Goal: Information Seeking & Learning: Learn about a topic

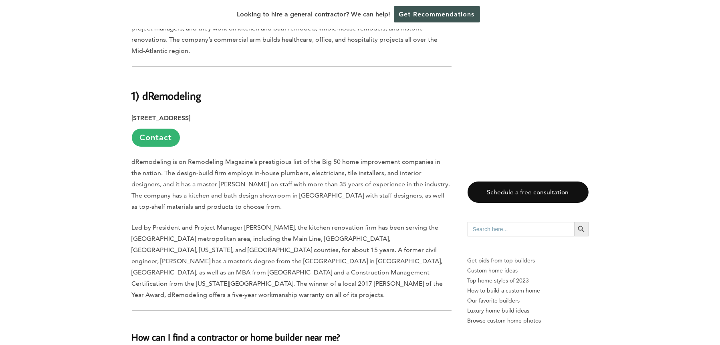
scroll to position [4368, 0]
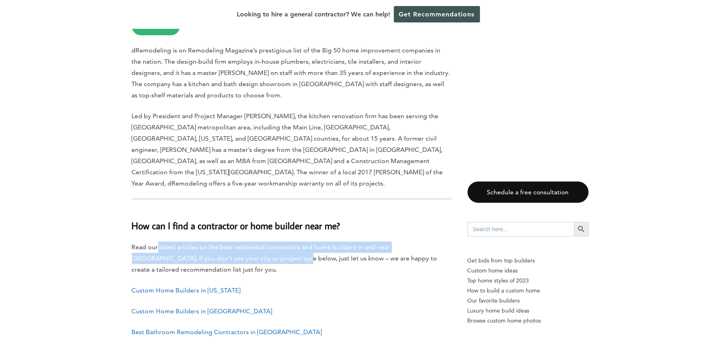
drag, startPoint x: 168, startPoint y: 117, endPoint x: 242, endPoint y: 130, distance: 75.3
click at [242, 242] on p "Read our latest articles on the best residential contractors and home builders …" at bounding box center [292, 259] width 320 height 34
click at [224, 242] on p "Read our latest articles on the best residential contractors and home builders …" at bounding box center [292, 259] width 320 height 34
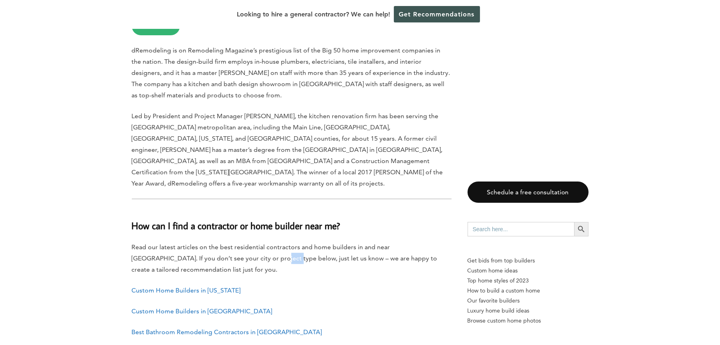
click at [224, 242] on p "Read our latest articles on the best residential contractors and home builders …" at bounding box center [292, 259] width 320 height 34
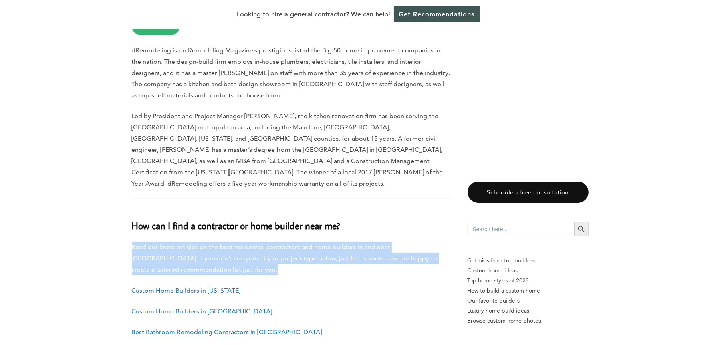
click at [224, 242] on p "Read our latest articles on the best residential contractors and home builders …" at bounding box center [292, 259] width 320 height 34
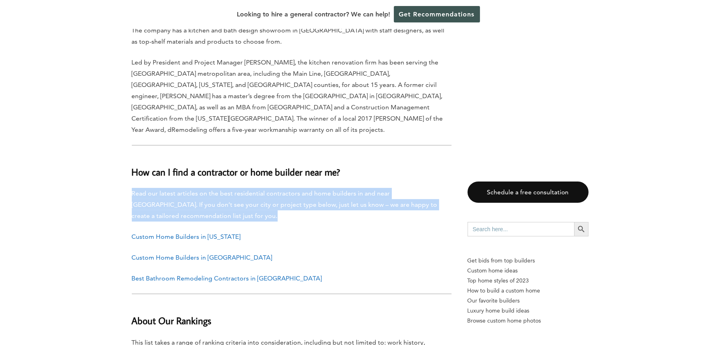
scroll to position [4528, 0]
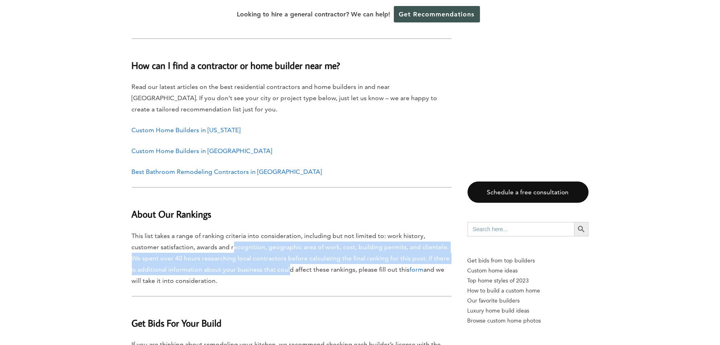
drag, startPoint x: 205, startPoint y: 113, endPoint x: 288, endPoint y: 135, distance: 86.0
click at [288, 230] on p "This list takes a range of ranking criteria into consideration, including but n…" at bounding box center [292, 258] width 320 height 56
click at [268, 230] on p "This list takes a range of ranking criteria into consideration, including but n…" at bounding box center [292, 258] width 320 height 56
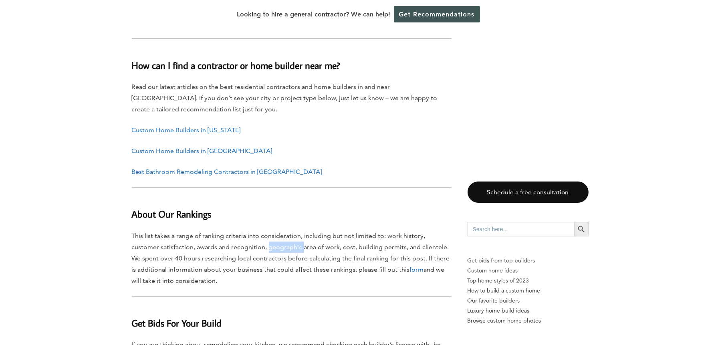
click at [268, 230] on p "This list takes a range of ranking criteria into consideration, including but n…" at bounding box center [292, 258] width 320 height 56
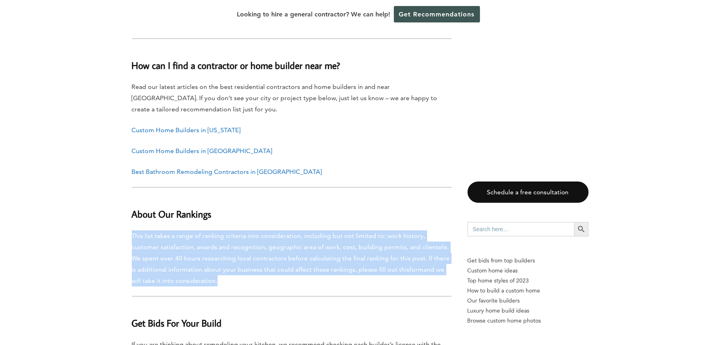
click at [268, 230] on p "This list takes a range of ranking criteria into consideration, including but n…" at bounding box center [292, 258] width 320 height 56
click at [322, 230] on p "This list takes a range of ranking criteria into consideration, including but n…" at bounding box center [292, 258] width 320 height 56
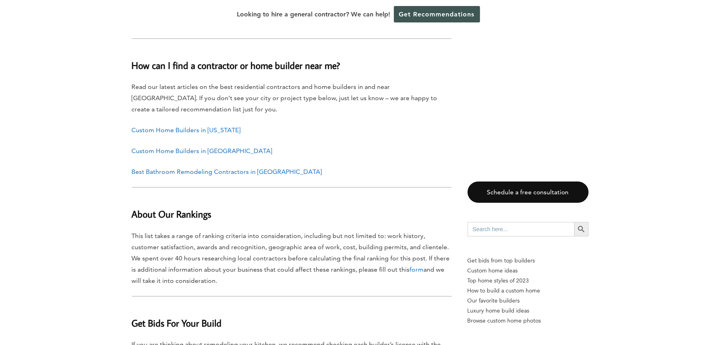
click at [145, 230] on p "This list takes a range of ranking criteria into consideration, including but n…" at bounding box center [292, 258] width 320 height 56
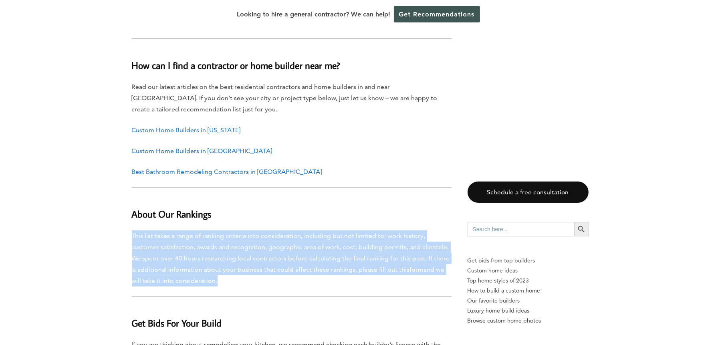
click at [145, 230] on p "This list takes a range of ranking criteria into consideration, including but n…" at bounding box center [292, 258] width 320 height 56
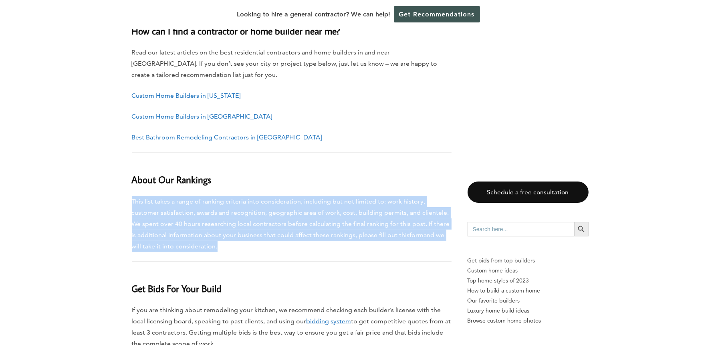
scroll to position [4608, 0]
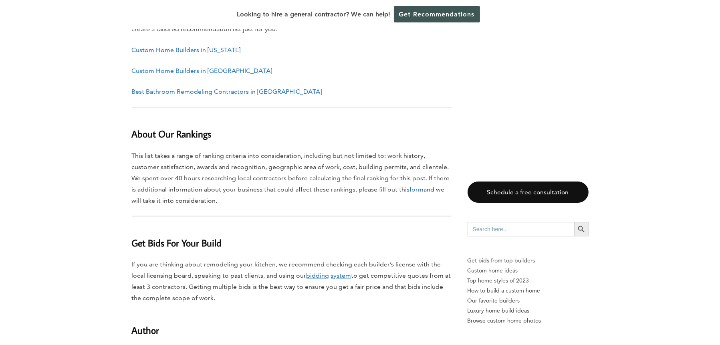
drag, startPoint x: 136, startPoint y: 129, endPoint x: 252, endPoint y: 164, distance: 121.1
click at [200, 259] on p "If you are thinking about remodeling your kitchen, we recommend checking each b…" at bounding box center [292, 281] width 320 height 45
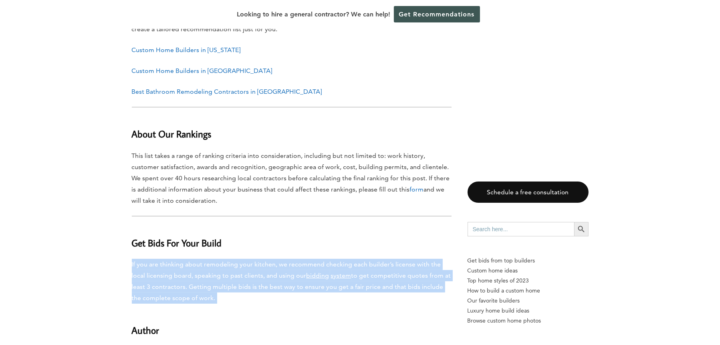
click at [200, 259] on p "If you are thinking about remodeling your kitchen, we recommend checking each b…" at bounding box center [292, 281] width 320 height 45
click at [234, 259] on p "If you are thinking about remodeling your kitchen, we recommend checking each b…" at bounding box center [292, 281] width 320 height 45
click at [245, 259] on p "If you are thinking about remodeling your kitchen, we recommend checking each b…" at bounding box center [292, 281] width 320 height 45
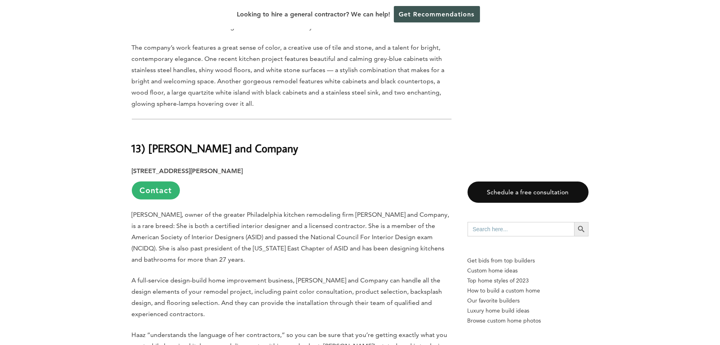
scroll to position [0, 0]
